Goal: Transaction & Acquisition: Purchase product/service

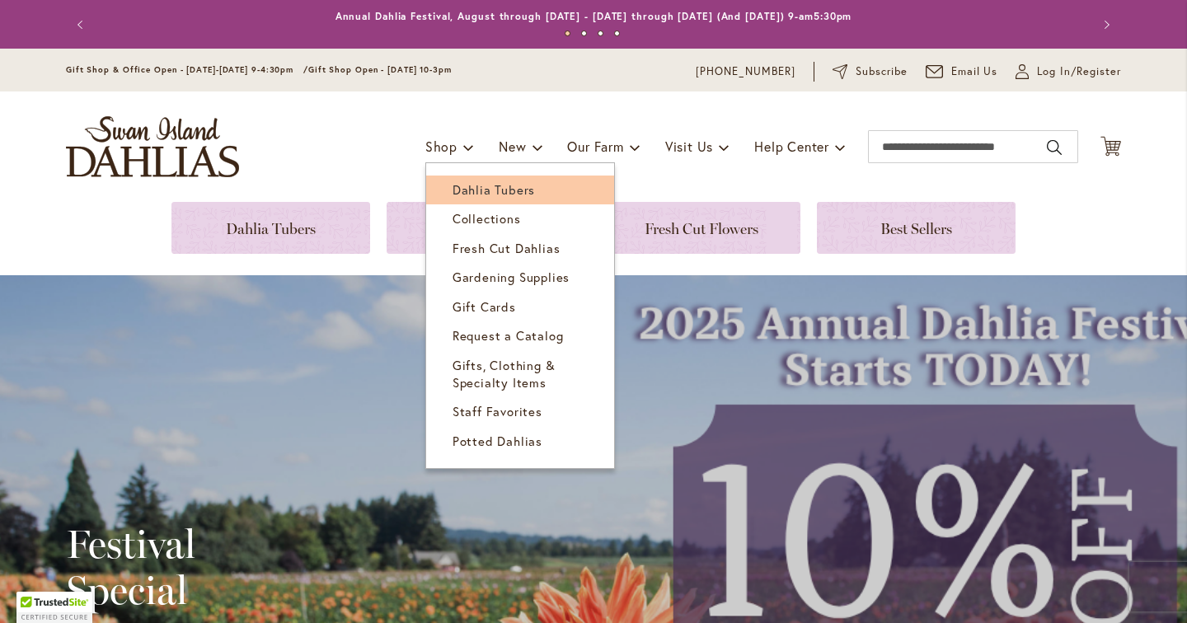
click at [466, 185] on span "Dahlia Tubers" at bounding box center [493, 189] width 82 height 16
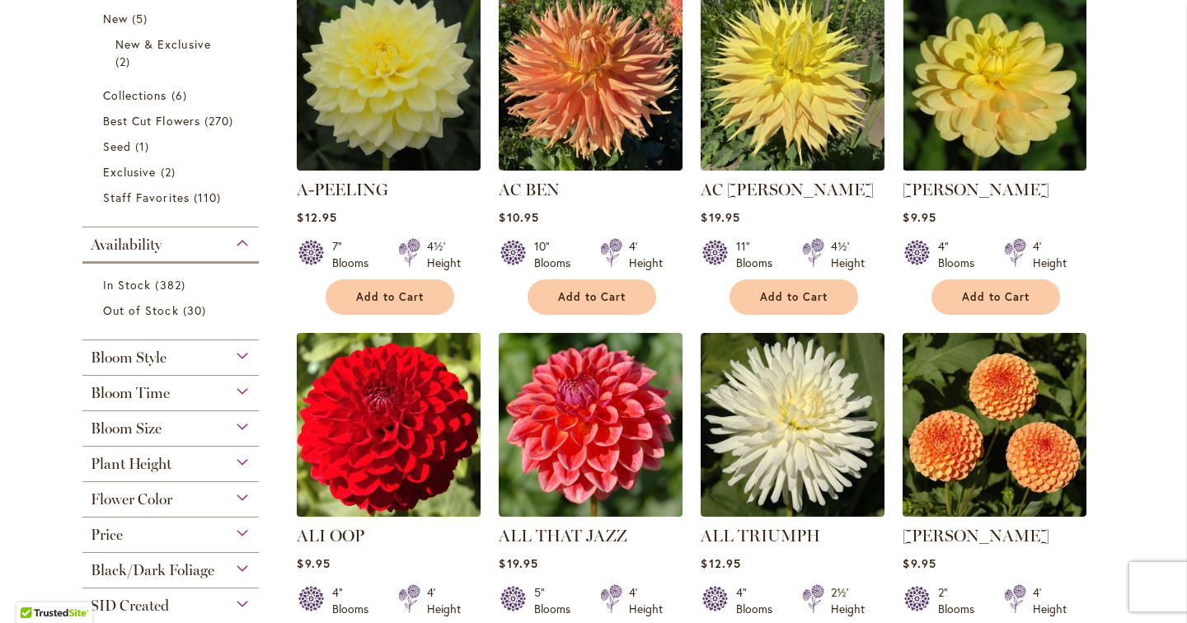
scroll to position [472, 0]
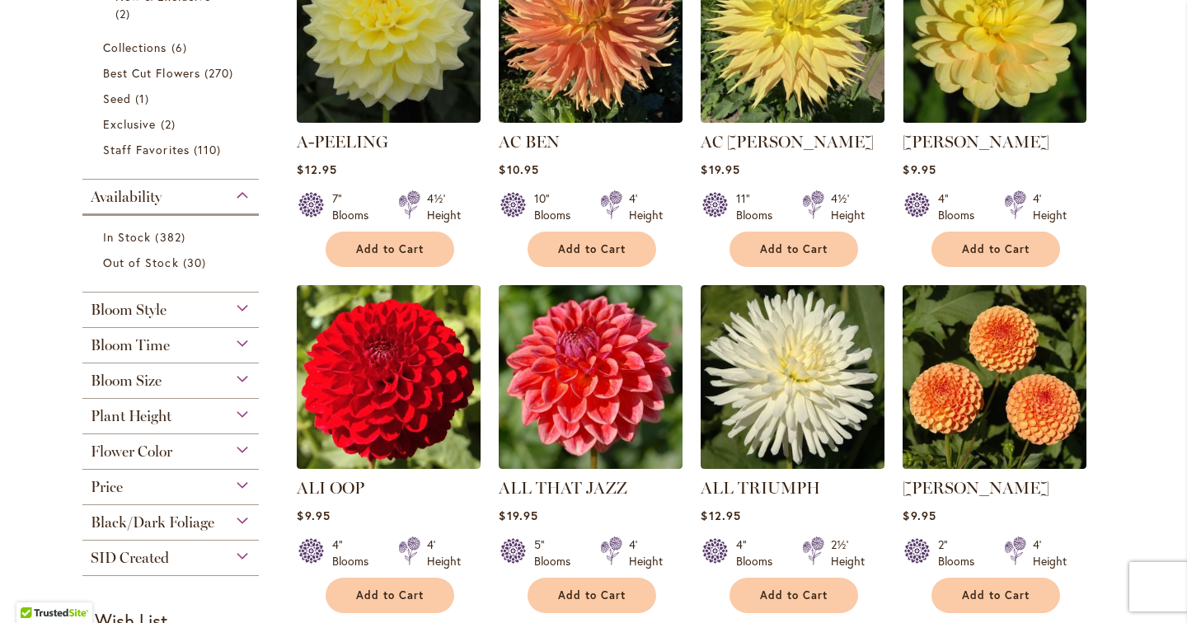
click at [241, 447] on div "Flower Color" at bounding box center [170, 447] width 176 height 26
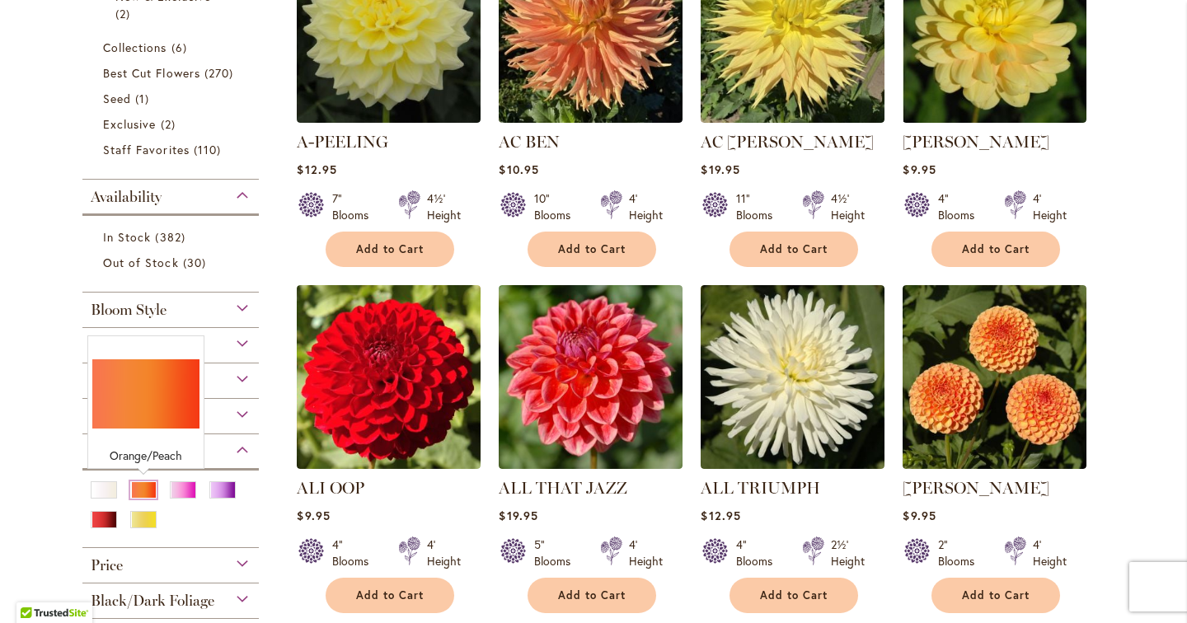
click at [144, 486] on div "Orange/Peach" at bounding box center [143, 489] width 26 height 17
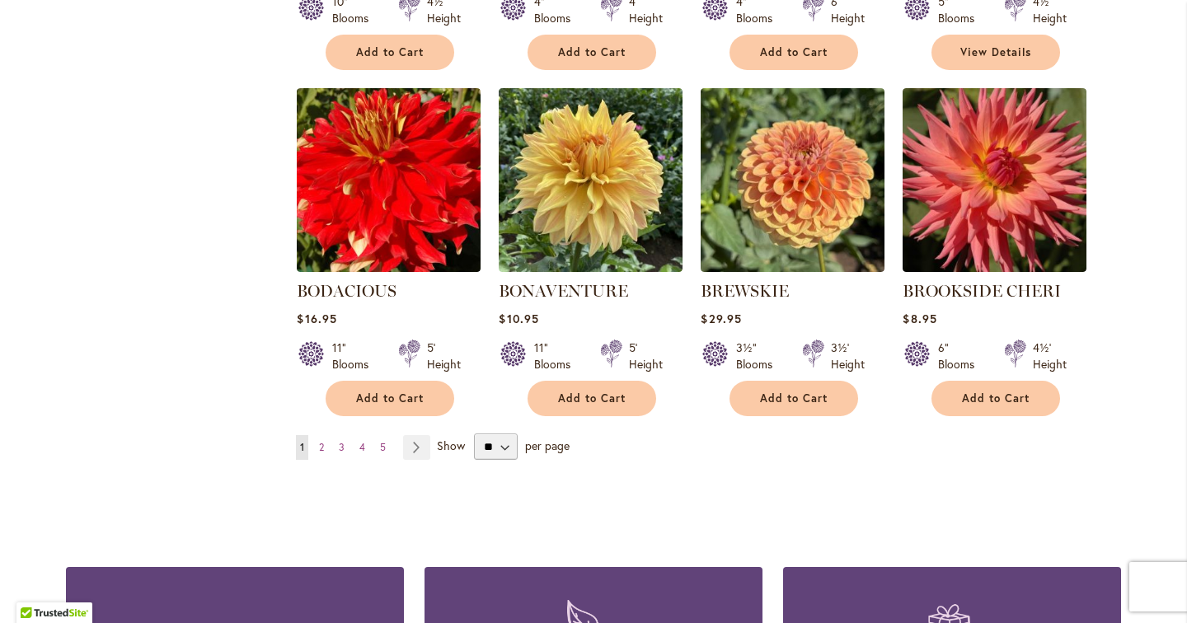
scroll to position [1363, 0]
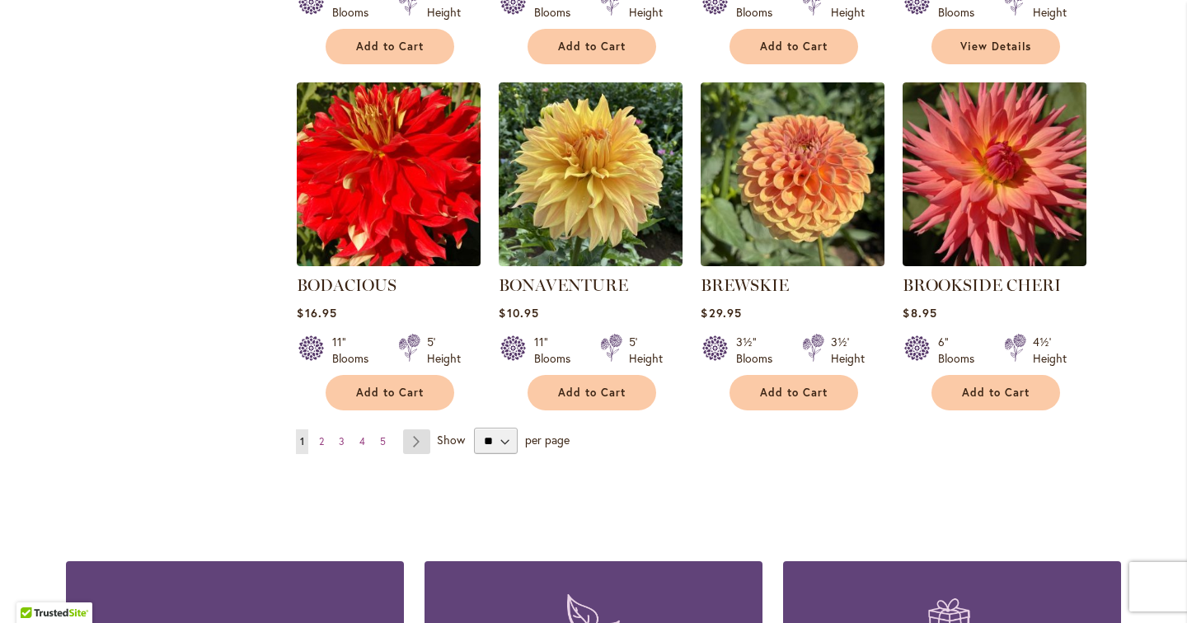
click at [419, 429] on link "Page Next" at bounding box center [416, 441] width 27 height 25
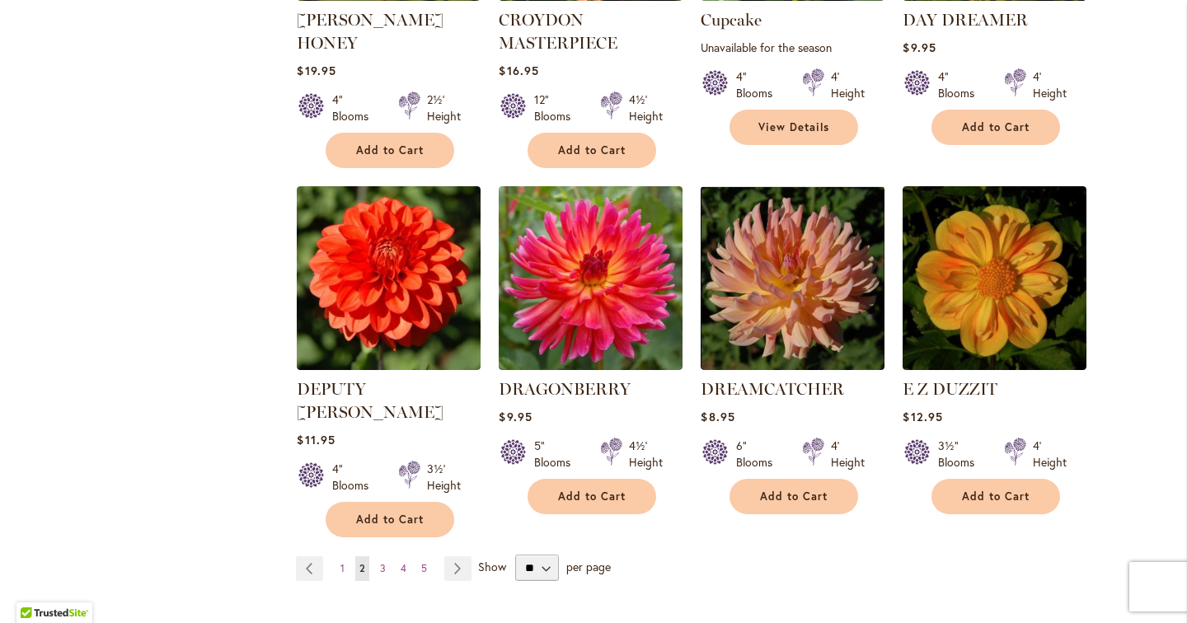
scroll to position [1327, 0]
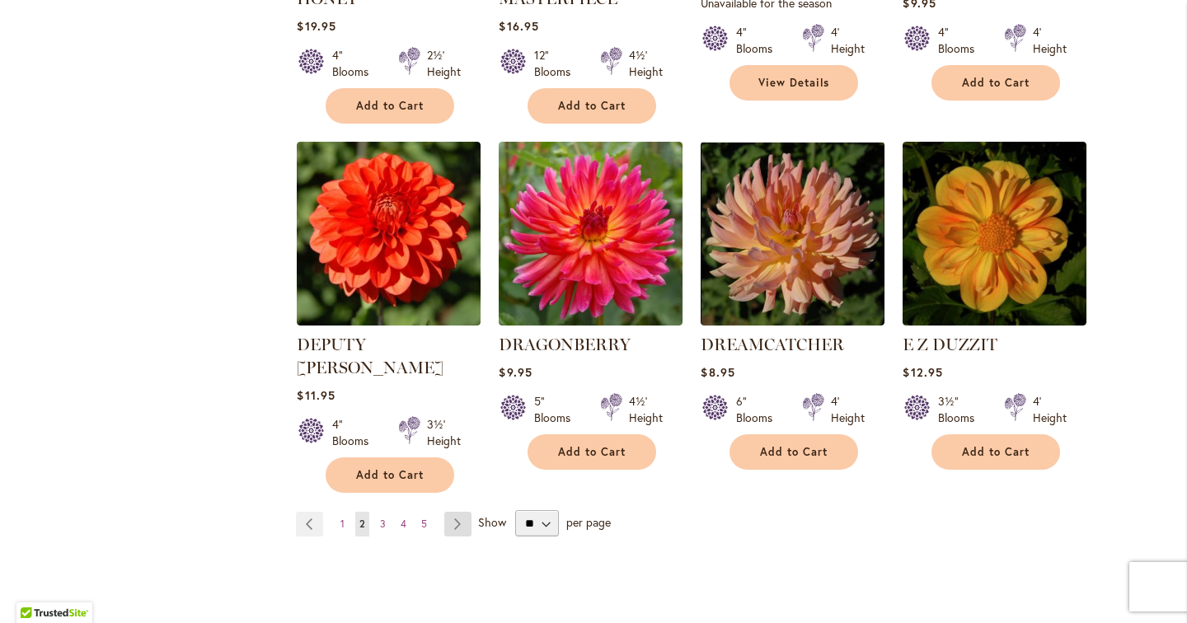
click at [453, 512] on link "Page Next" at bounding box center [457, 524] width 27 height 25
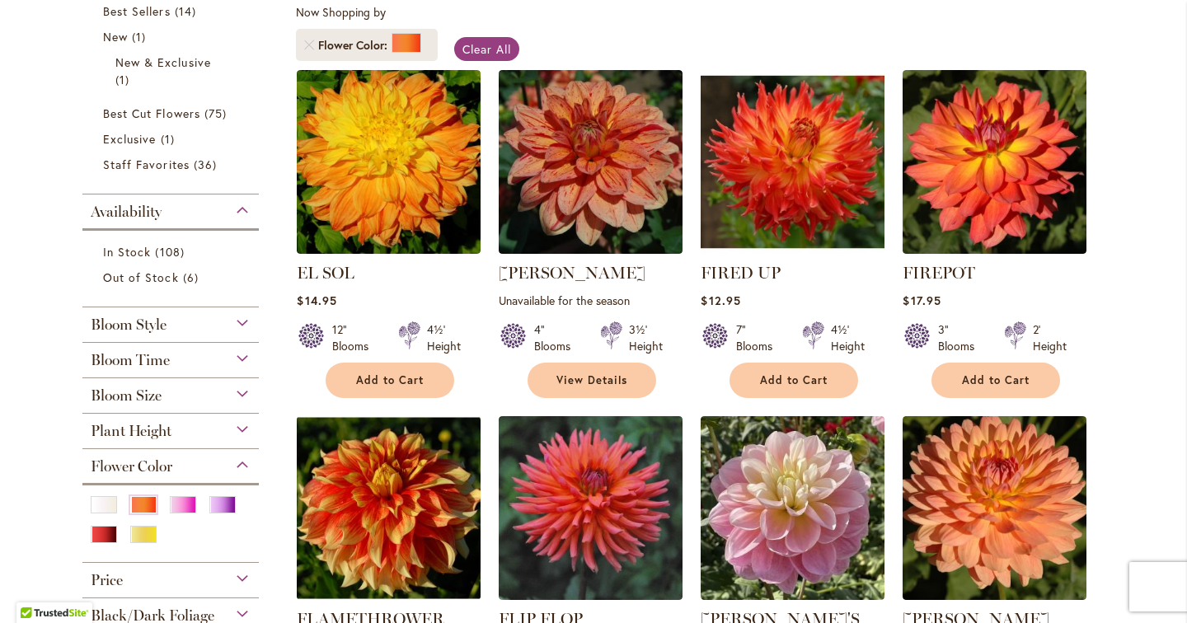
scroll to position [316, 0]
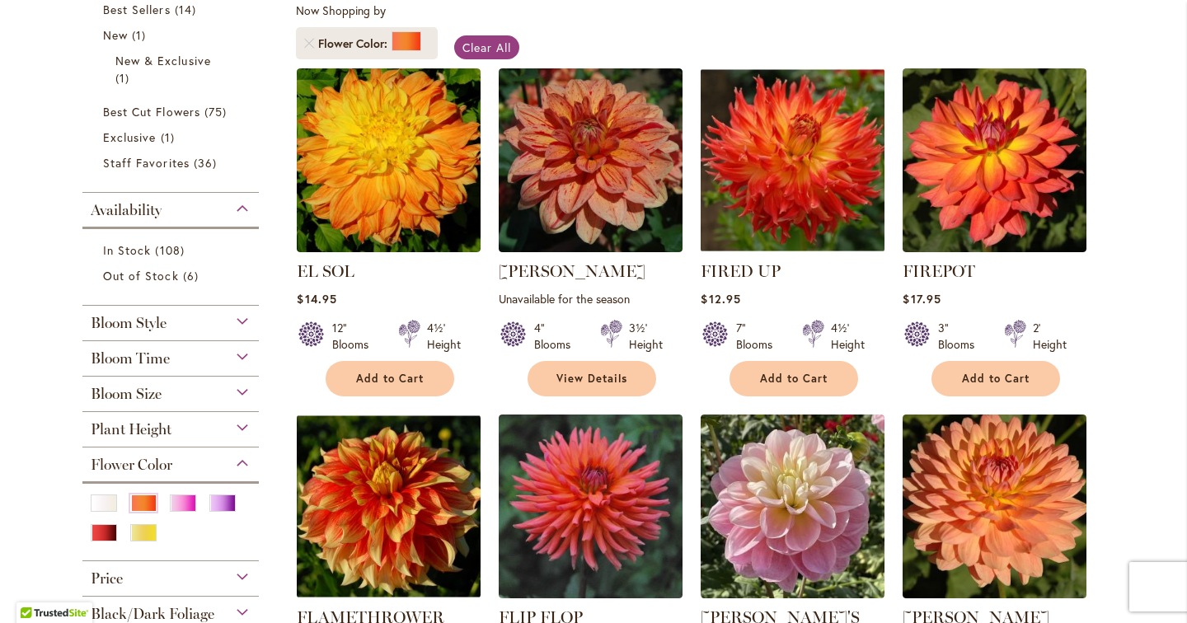
click at [819, 170] on img at bounding box center [792, 159] width 193 height 193
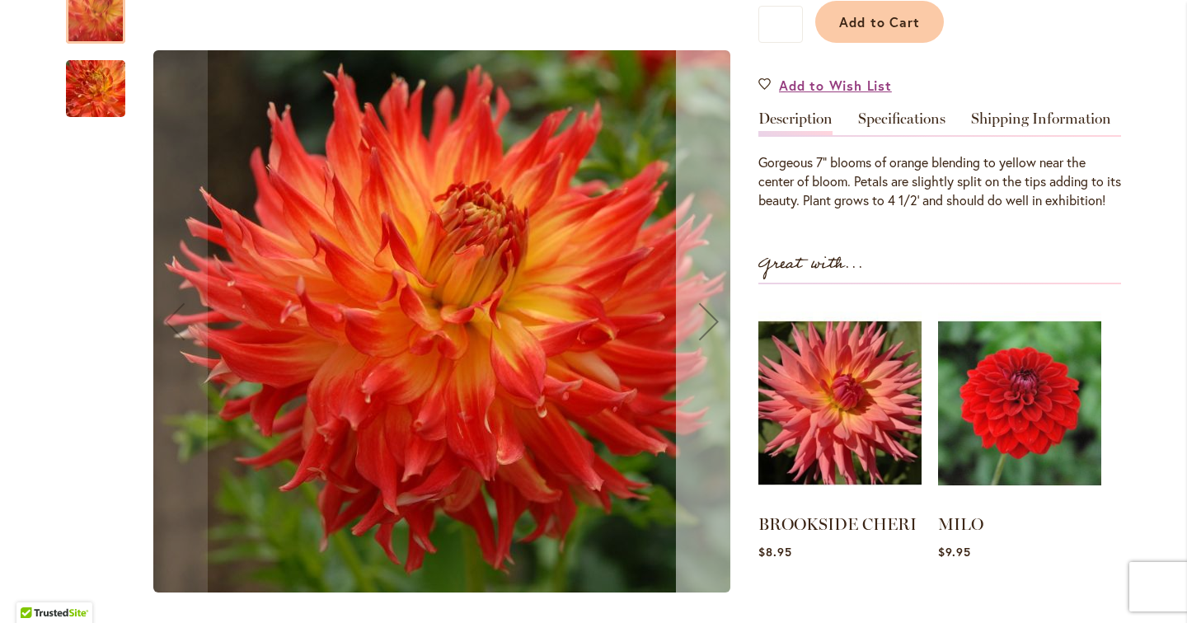
scroll to position [485, 0]
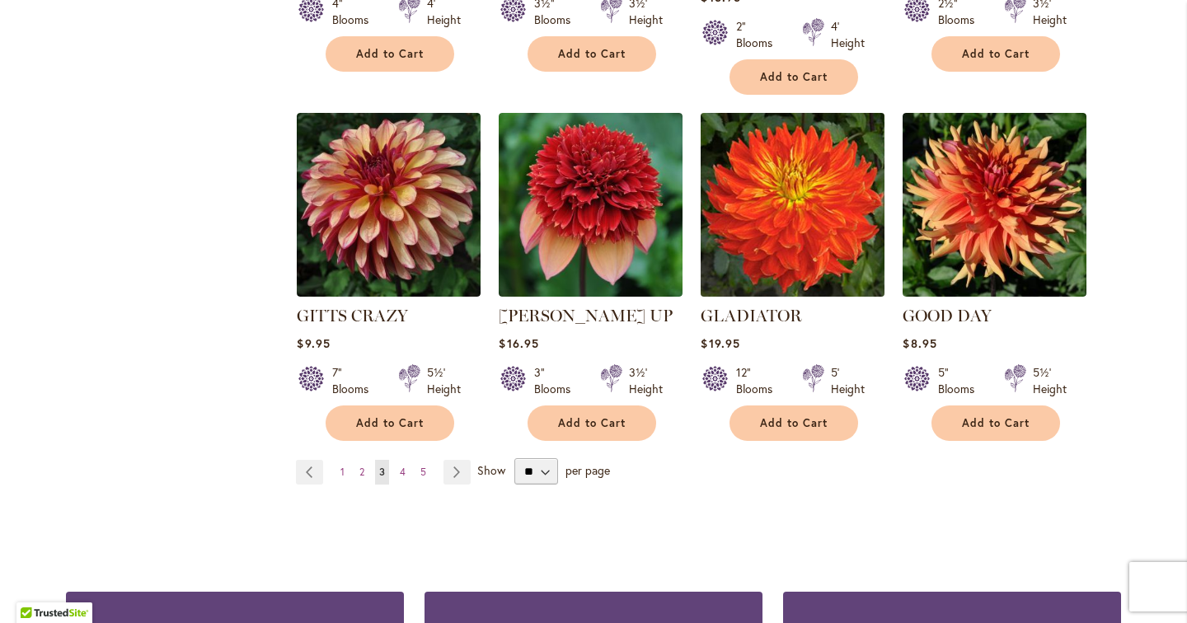
scroll to position [1404, 0]
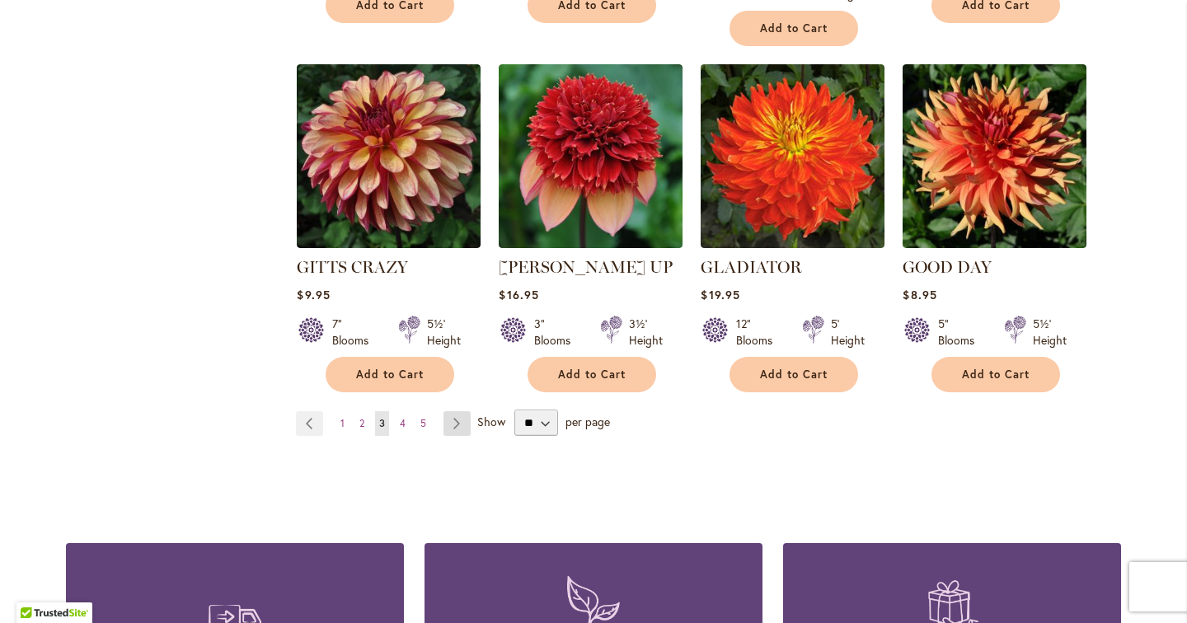
click at [457, 411] on link "Page Next" at bounding box center [456, 423] width 27 height 25
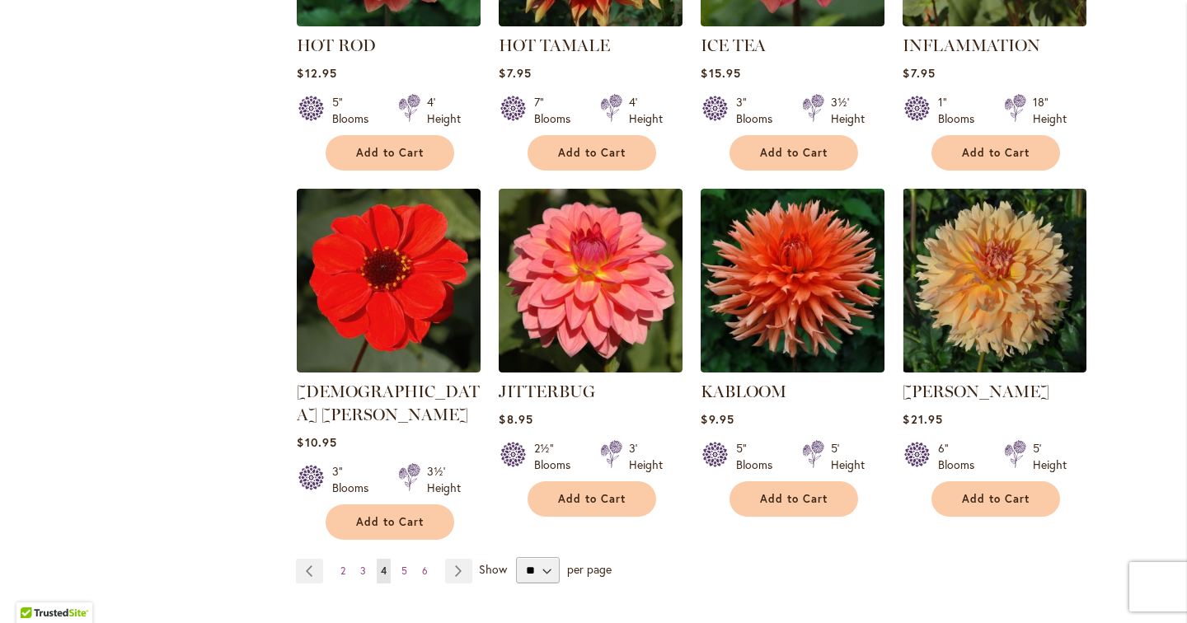
scroll to position [1267, 0]
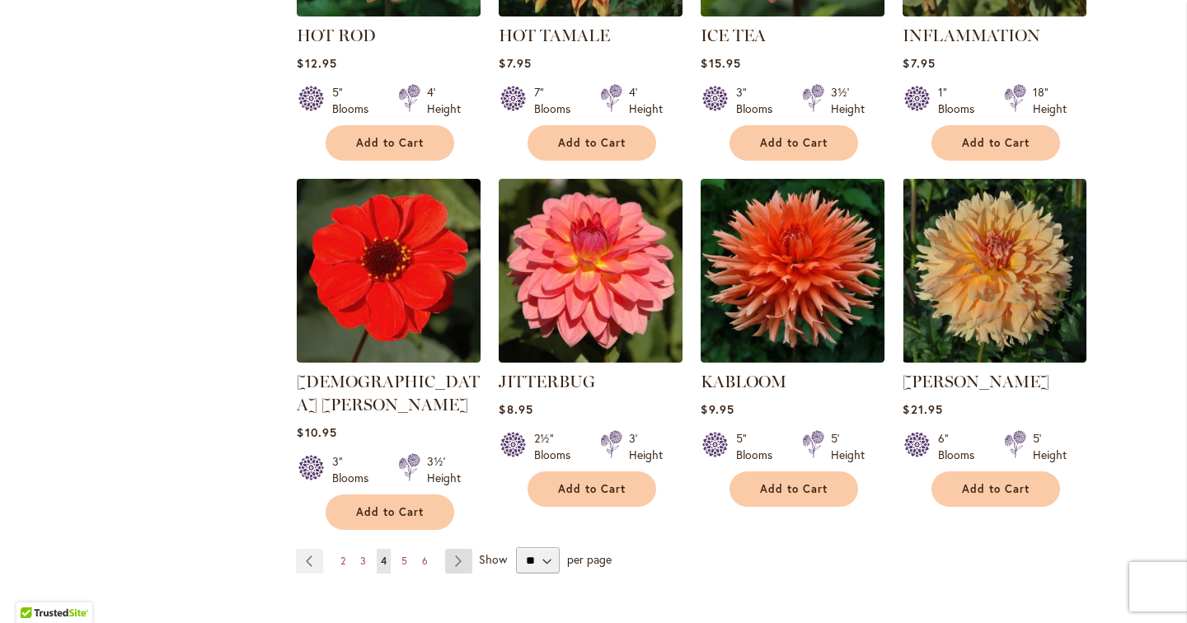
click at [461, 549] on link "Page Next" at bounding box center [458, 561] width 27 height 25
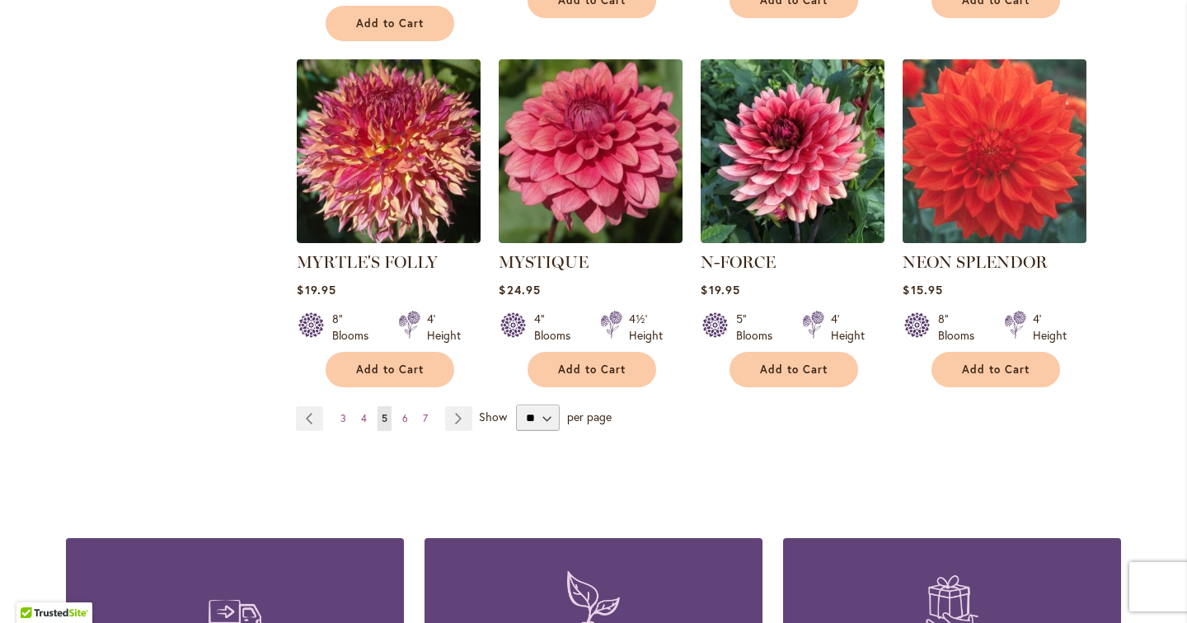
scroll to position [1414, 0]
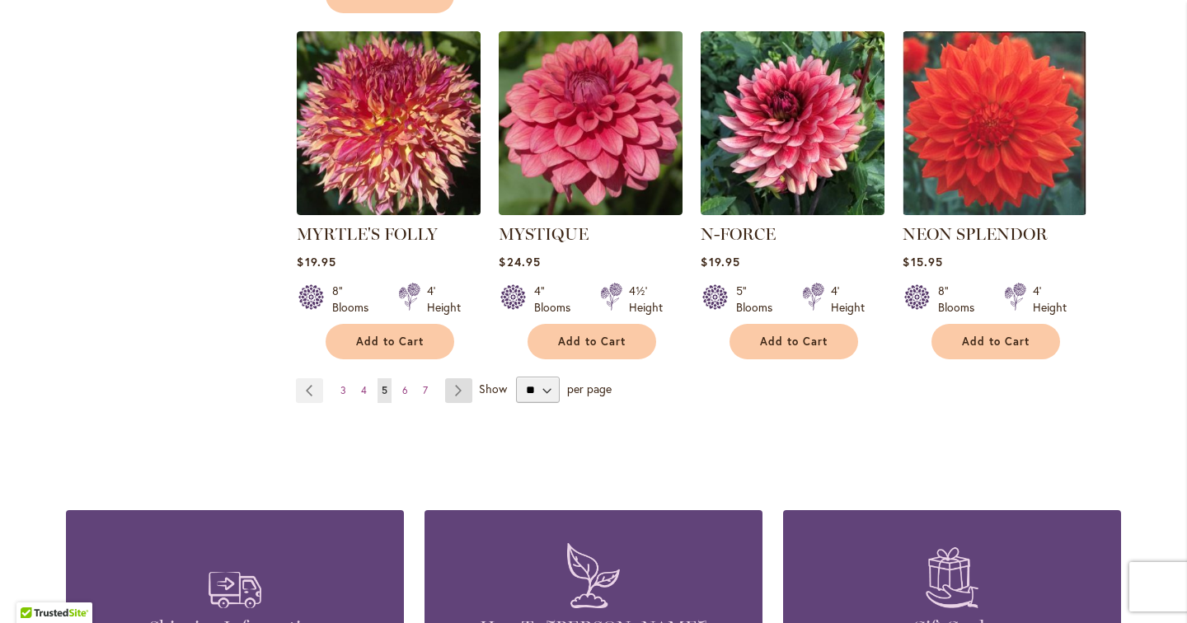
click at [460, 378] on link "Page Next" at bounding box center [458, 390] width 27 height 25
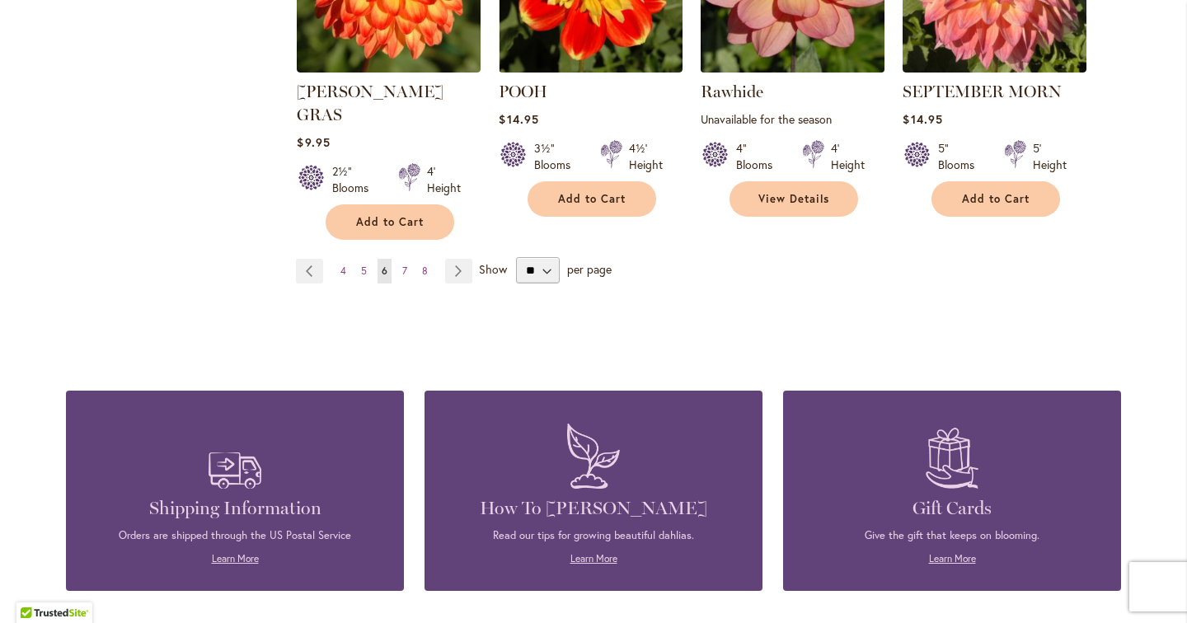
scroll to position [1664, 0]
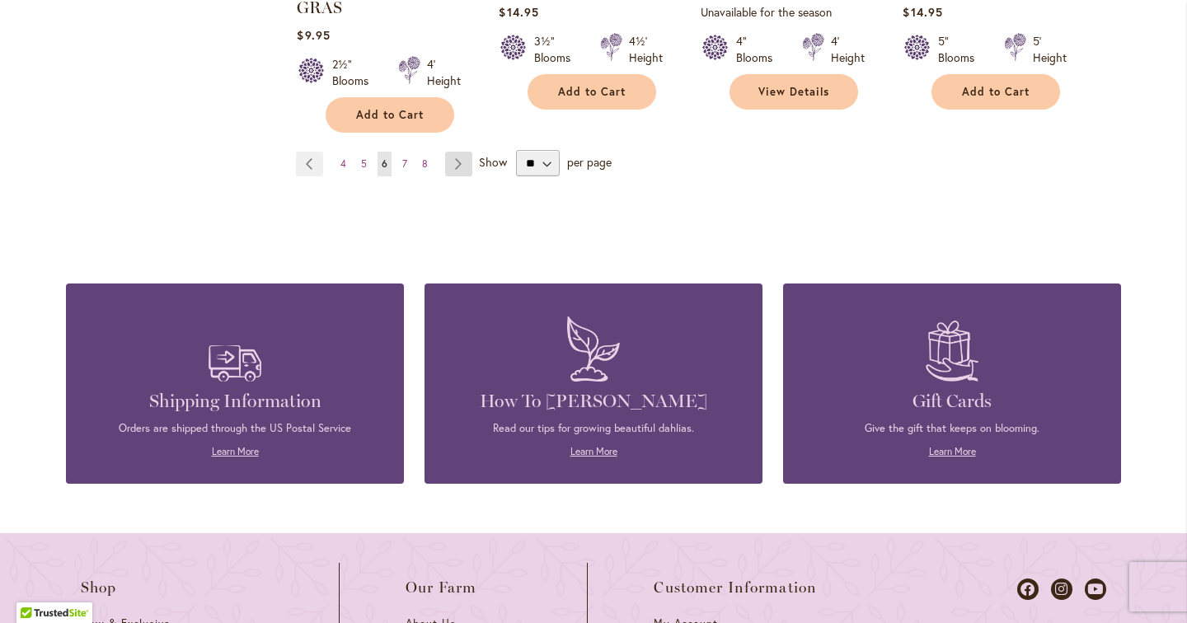
click at [458, 152] on link "Page Next" at bounding box center [458, 164] width 27 height 25
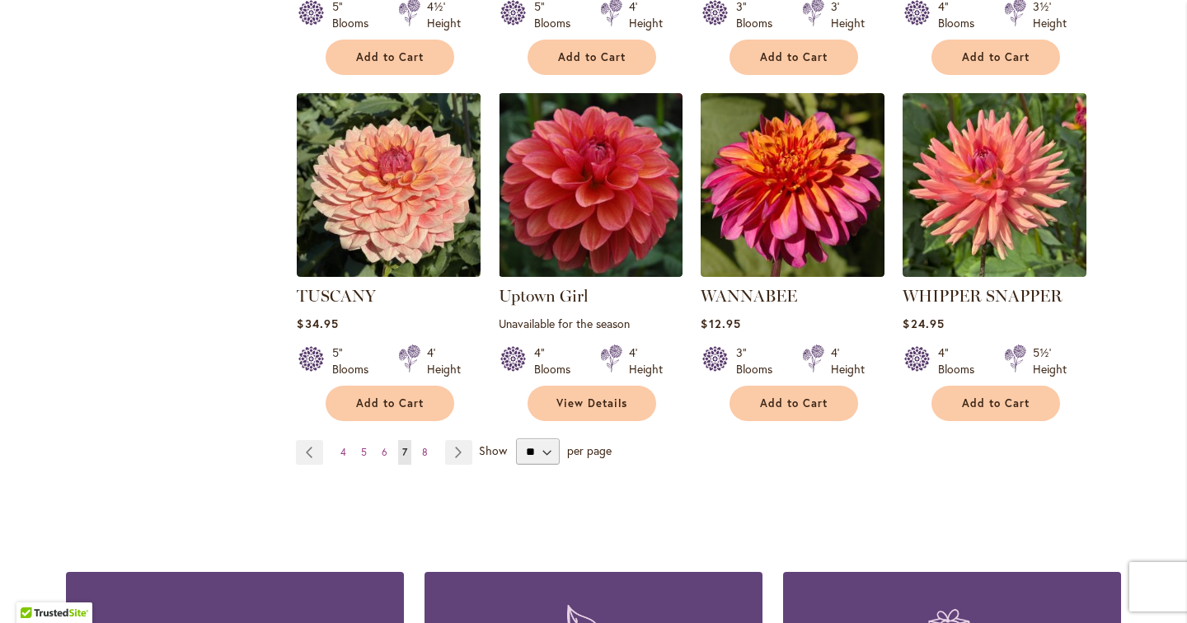
scroll to position [1428, 0]
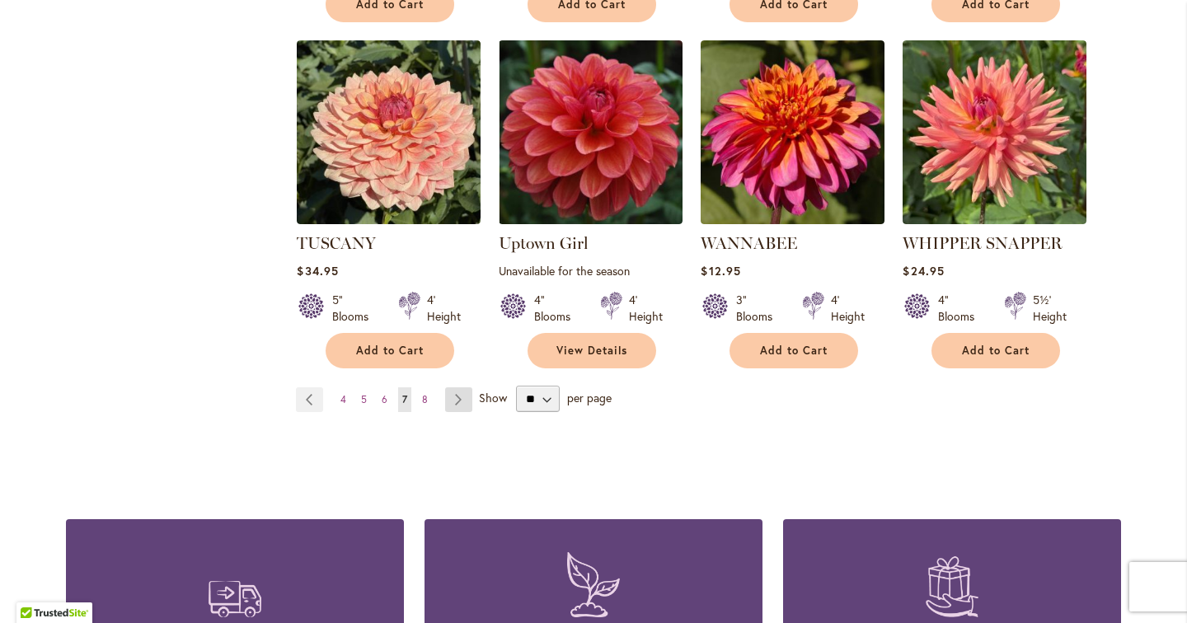
click at [452, 387] on link "Page Next" at bounding box center [458, 399] width 27 height 25
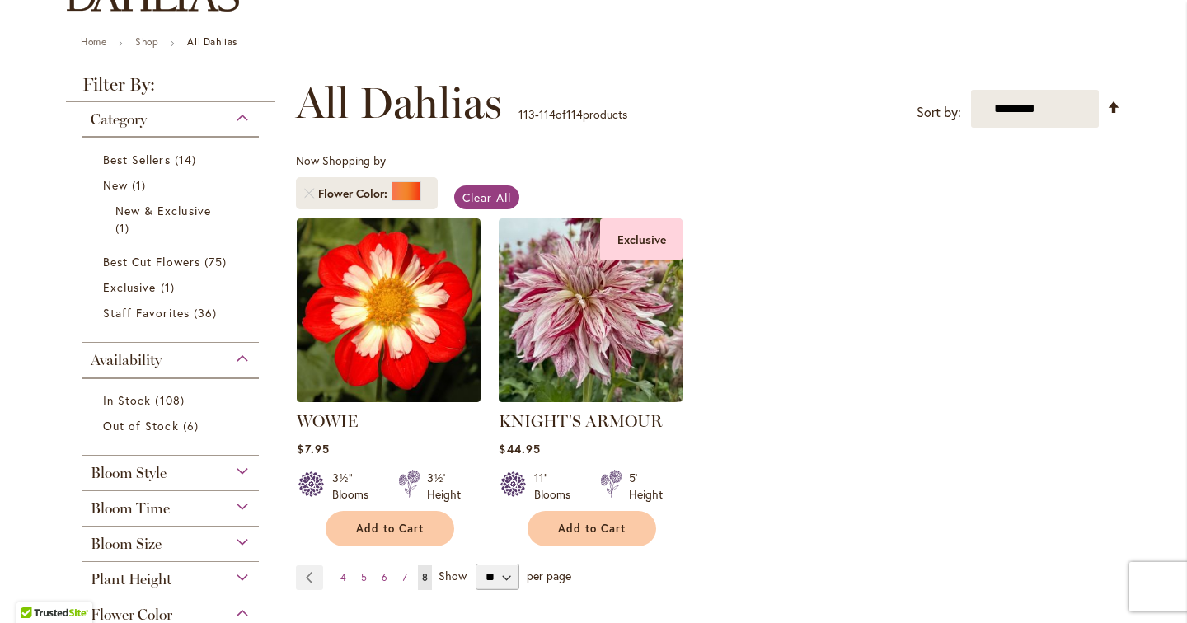
scroll to position [187, 0]
